Goal: Check status

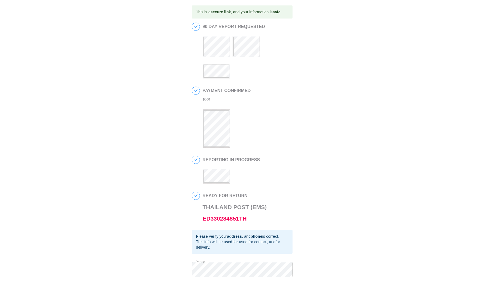
click at [201, 180] on div "3 REPORTING IN PROGRESS" at bounding box center [242, 172] width 101 height 33
